Goal: Find specific page/section

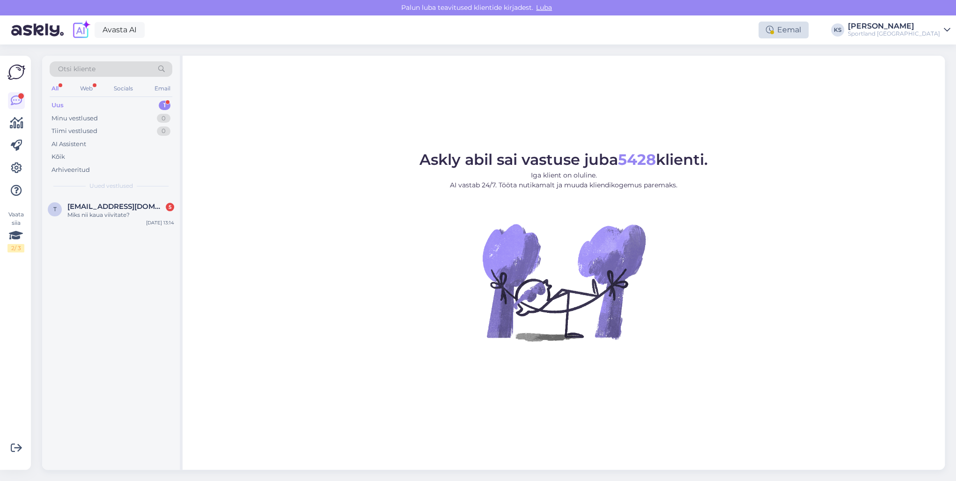
click at [808, 30] on div "Eemal" at bounding box center [783, 30] width 50 height 17
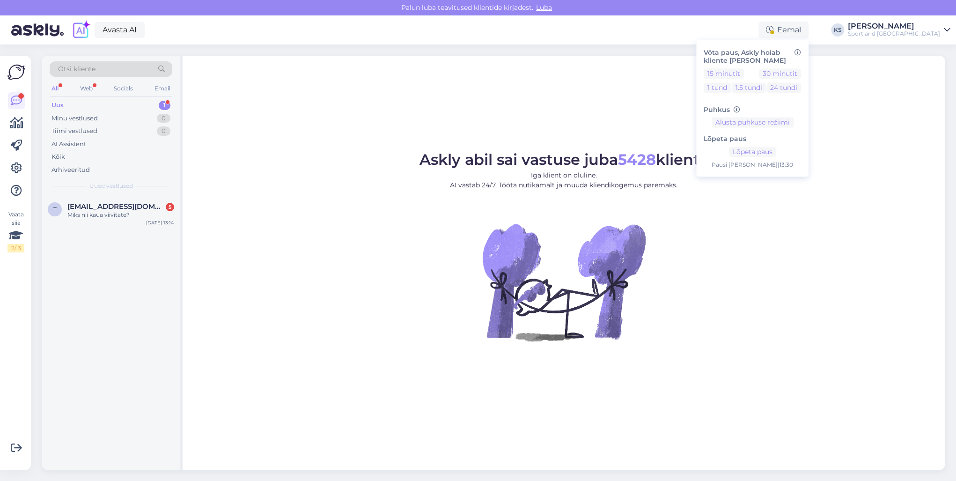
click at [657, 96] on div "Askly abil sai vastuse juba 5428 klienti. Iga klient on oluline. AI vastab 24/7…" at bounding box center [564, 263] width 762 height 414
